Goal: Transaction & Acquisition: Purchase product/service

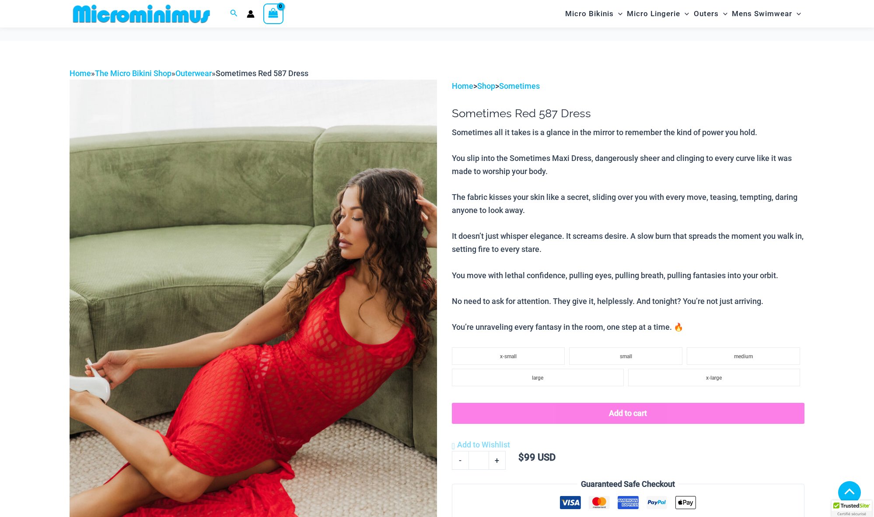
scroll to position [304, 0]
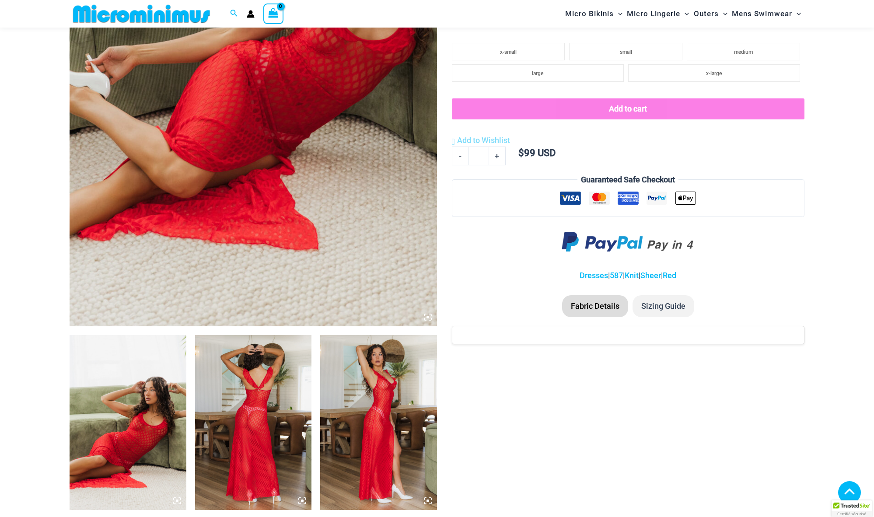
click at [139, 392] on img at bounding box center [128, 422] width 117 height 175
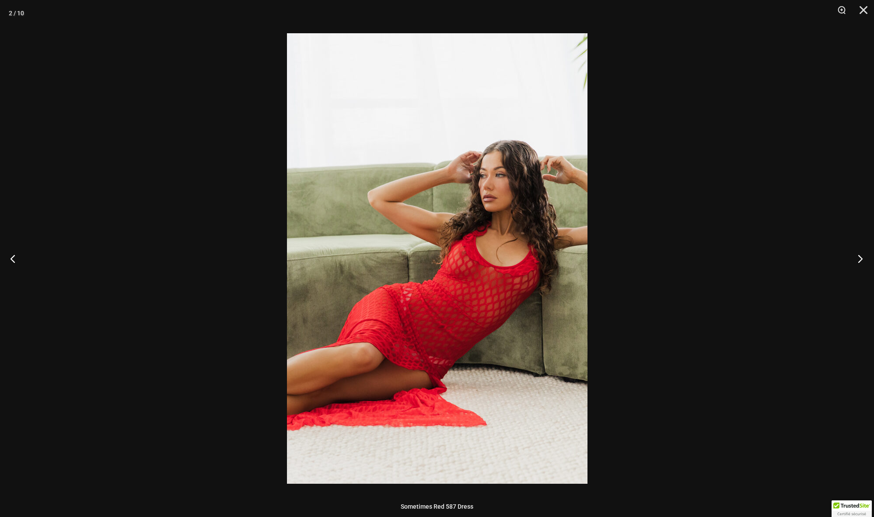
click at [862, 260] on button "Next" at bounding box center [857, 259] width 33 height 44
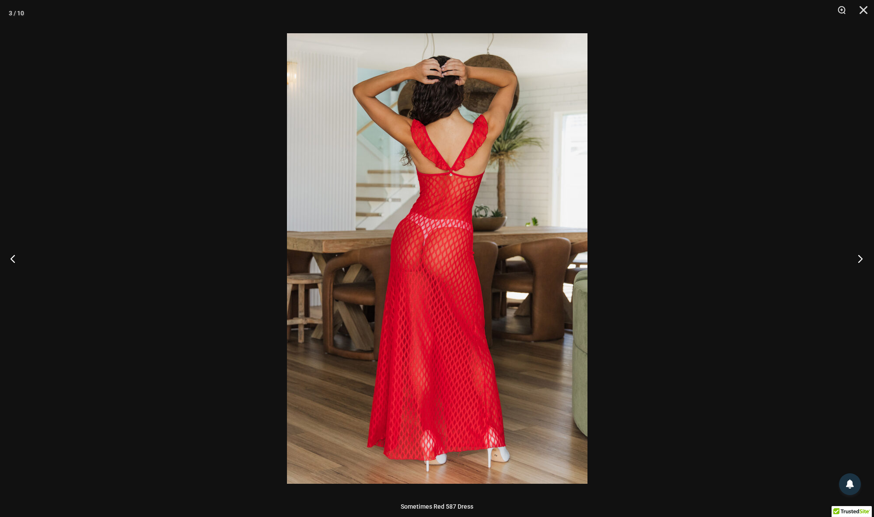
click at [862, 260] on button "Next" at bounding box center [857, 259] width 33 height 44
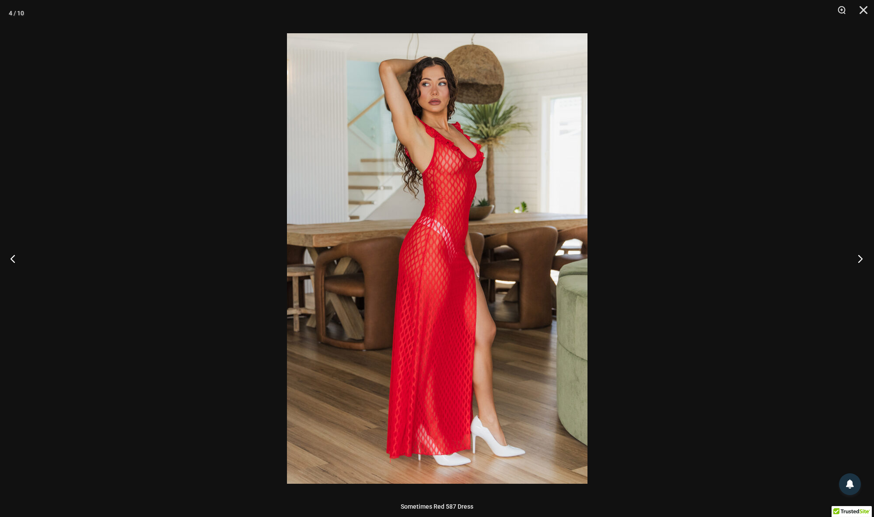
click at [862, 260] on button "Next" at bounding box center [857, 259] width 33 height 44
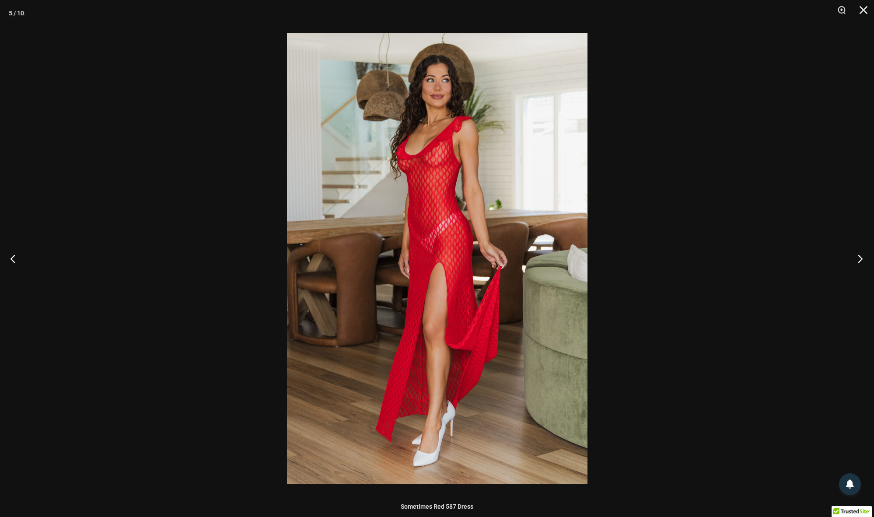
click at [862, 260] on button "Next" at bounding box center [857, 259] width 33 height 44
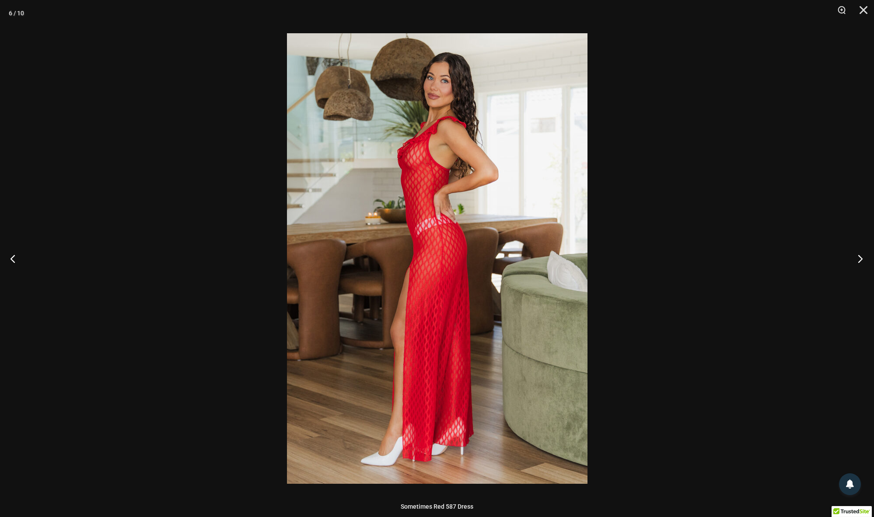
click at [862, 260] on button "Next" at bounding box center [857, 259] width 33 height 44
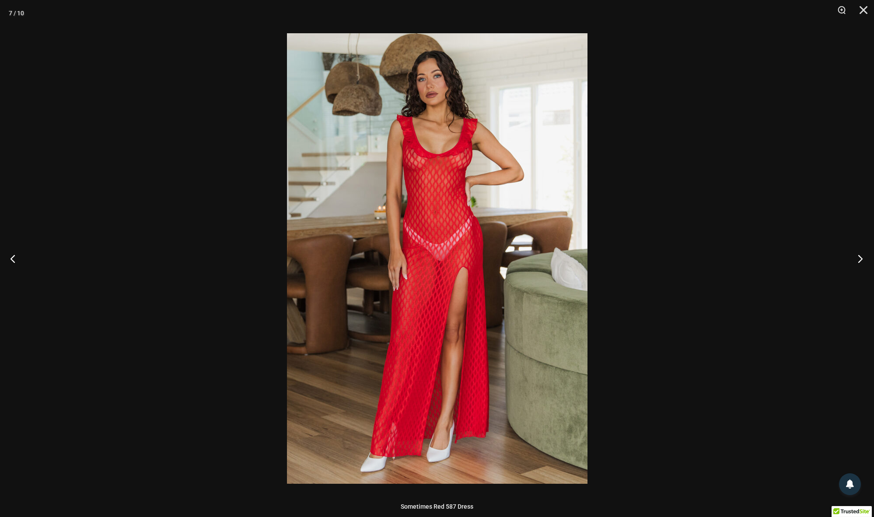
click at [862, 260] on button "Next" at bounding box center [857, 259] width 33 height 44
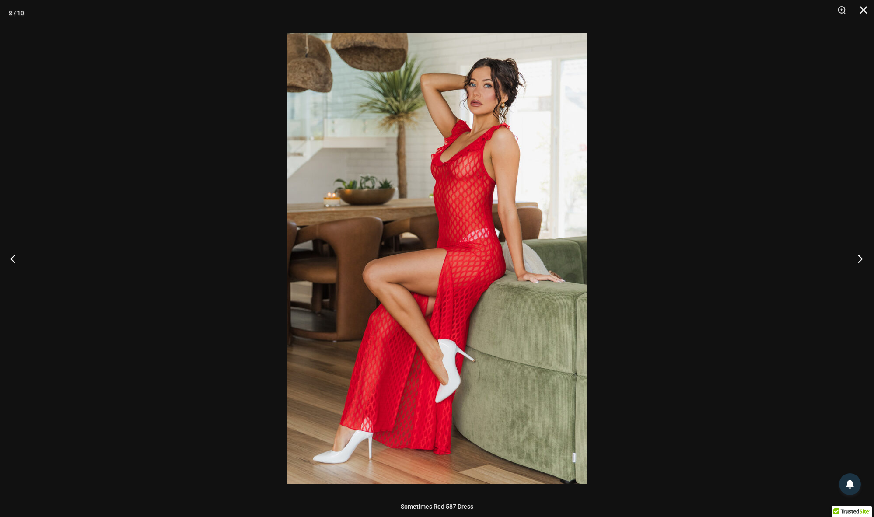
click at [862, 260] on button "Next" at bounding box center [857, 259] width 33 height 44
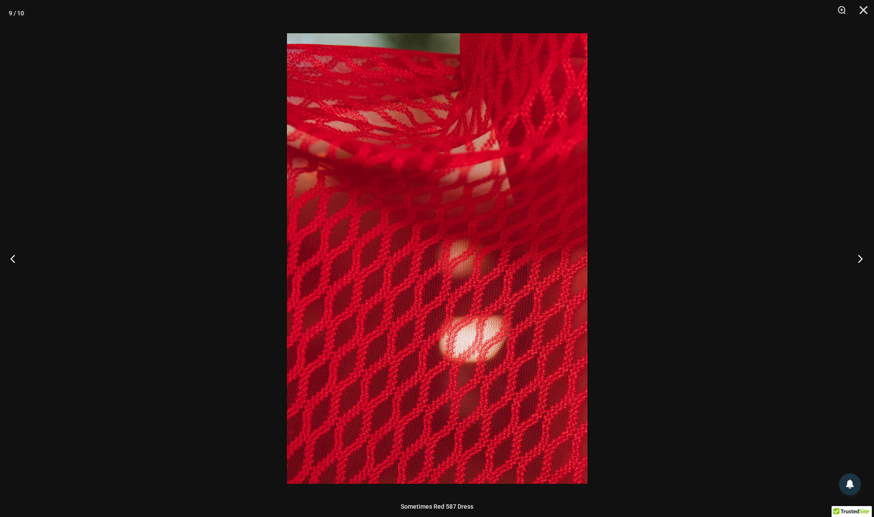
click at [862, 260] on button "Next" at bounding box center [857, 259] width 33 height 44
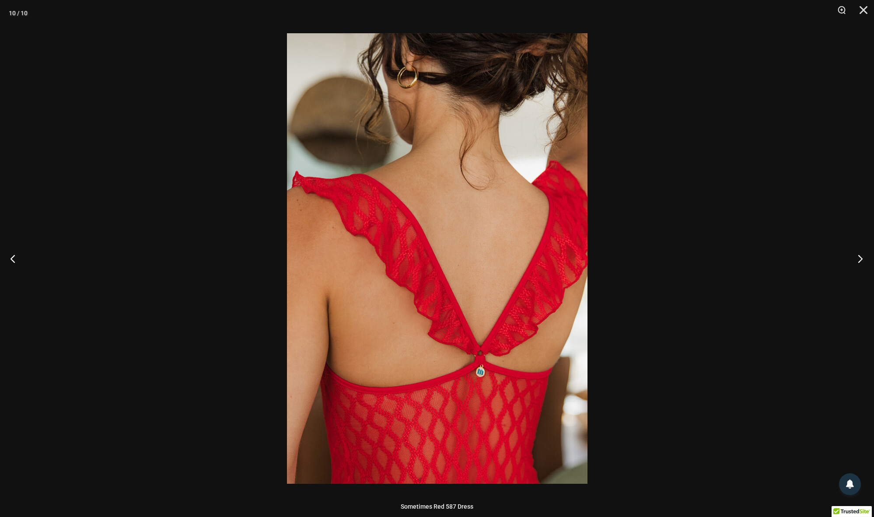
click at [862, 260] on button "Next" at bounding box center [857, 259] width 33 height 44
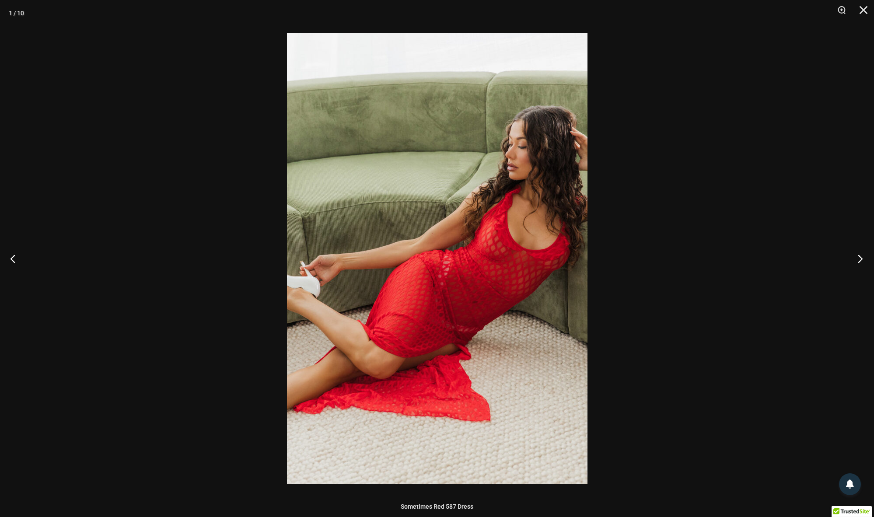
click at [862, 260] on button "Next" at bounding box center [857, 259] width 33 height 44
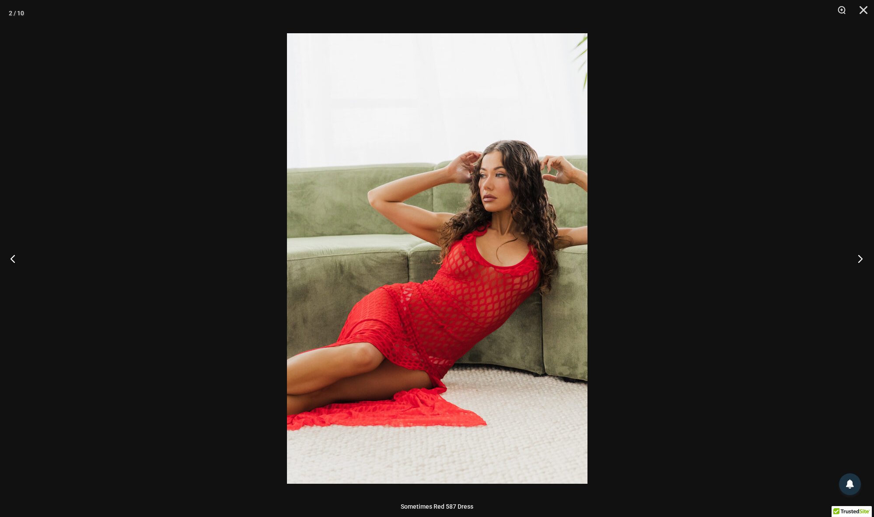
click at [862, 260] on button "Next" at bounding box center [857, 259] width 33 height 44
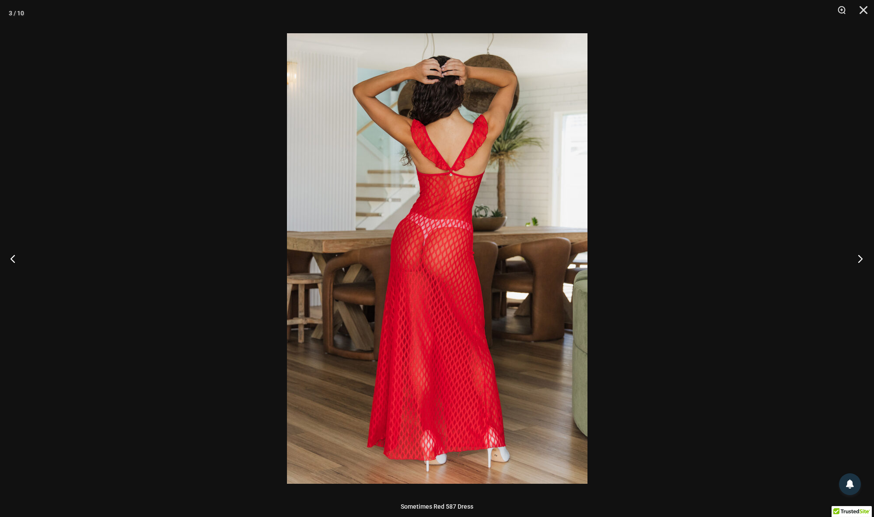
click at [862, 260] on button "Next" at bounding box center [857, 259] width 33 height 44
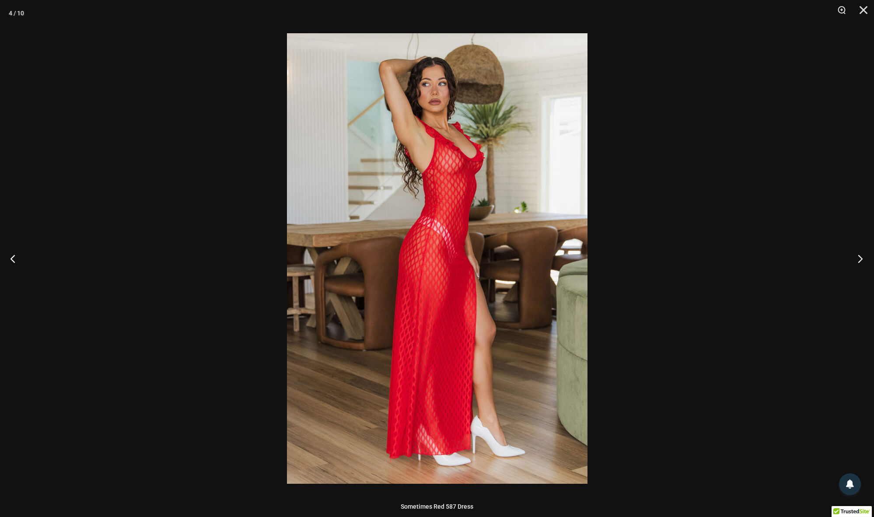
click at [862, 260] on button "Next" at bounding box center [857, 259] width 33 height 44
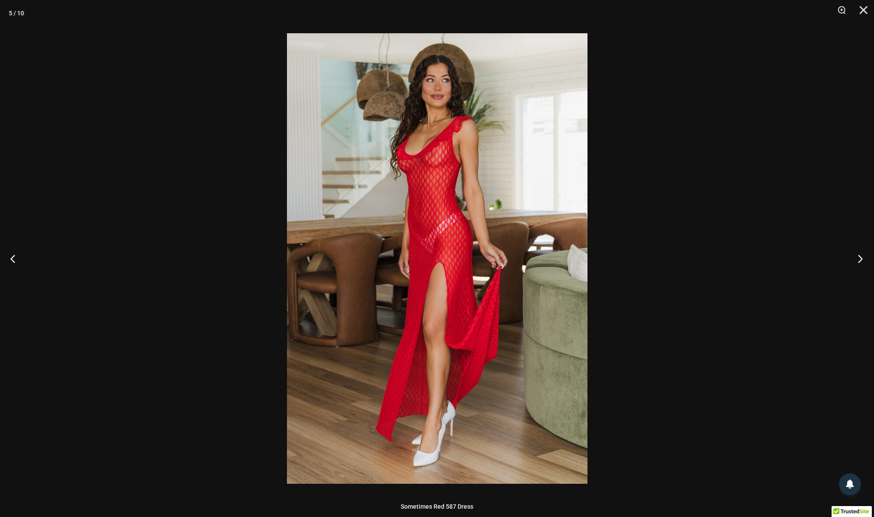
click at [862, 260] on button "Next" at bounding box center [857, 259] width 33 height 44
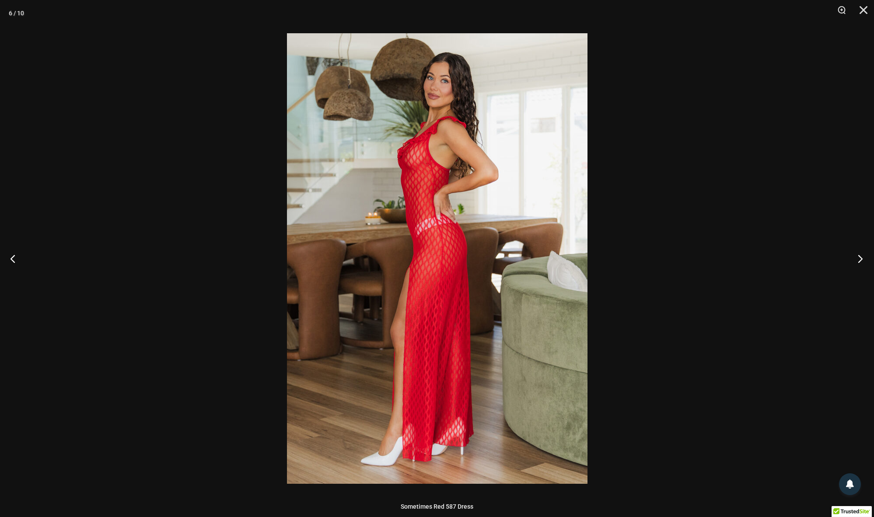
click at [862, 260] on button "Next" at bounding box center [857, 259] width 33 height 44
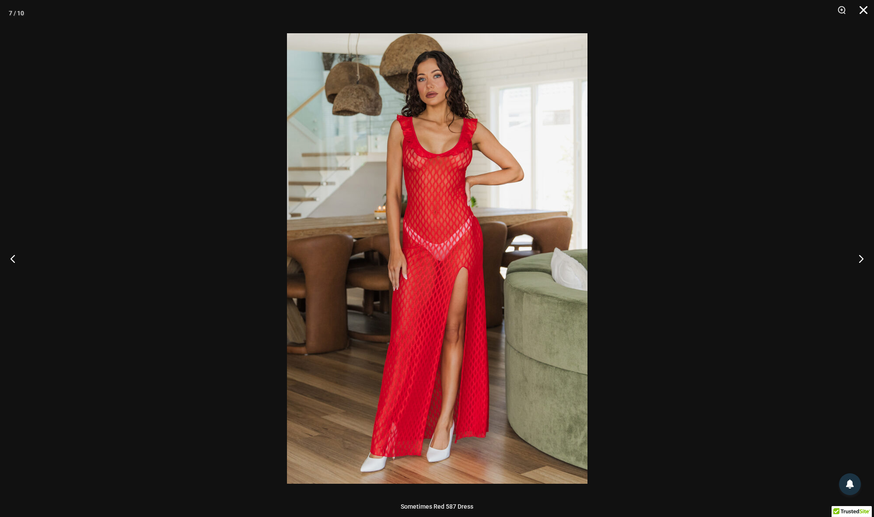
click at [866, 10] on button "Close" at bounding box center [860, 13] width 22 height 26
